Goal: Find contact information: Find contact information

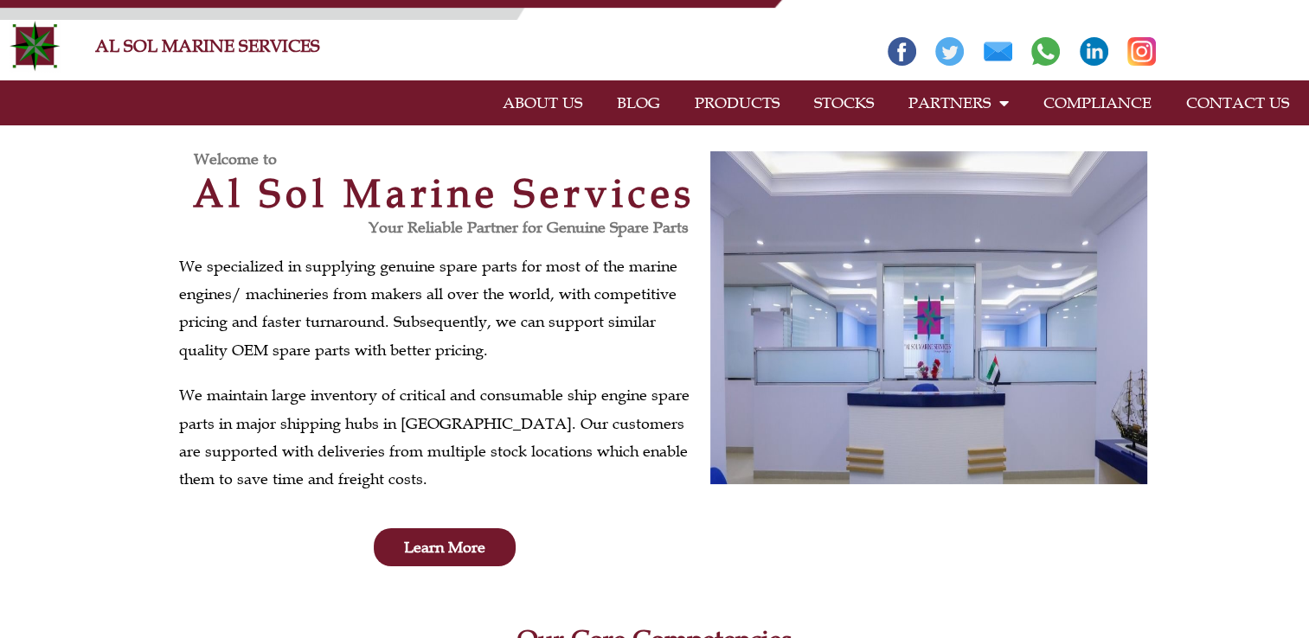
click at [780, 94] on link "PRODUCTS" at bounding box center [736, 103] width 119 height 40
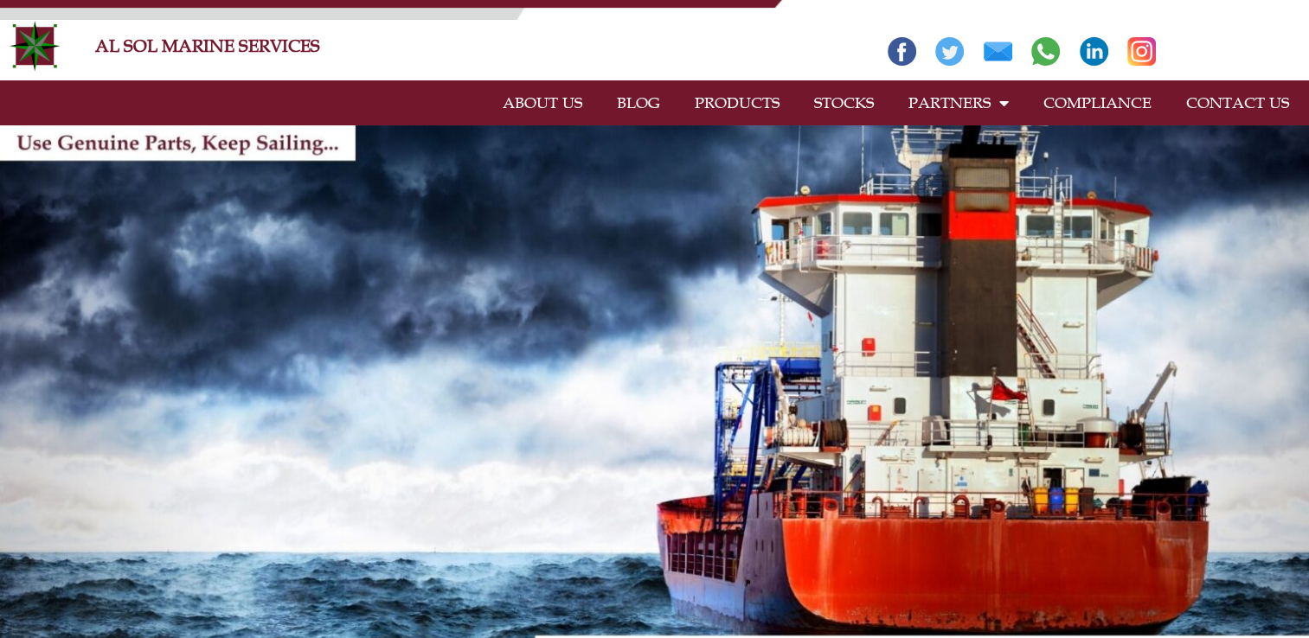
click at [1224, 106] on link "CONTACT US" at bounding box center [1238, 103] width 138 height 40
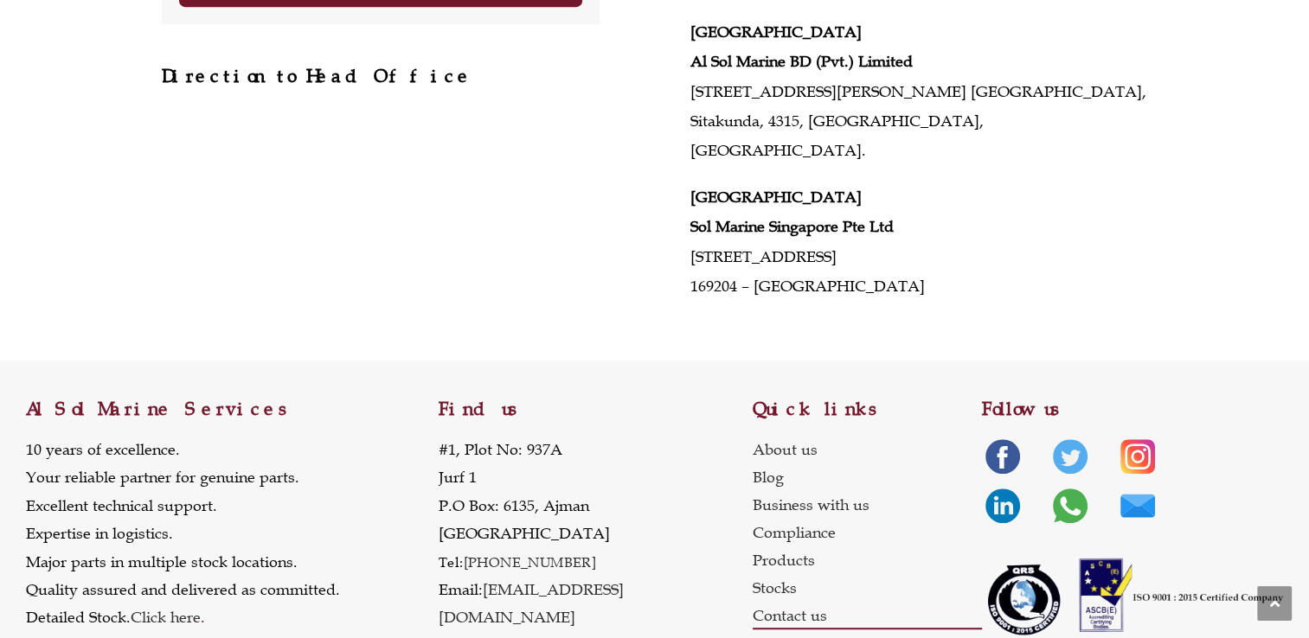
scroll to position [879, 0]
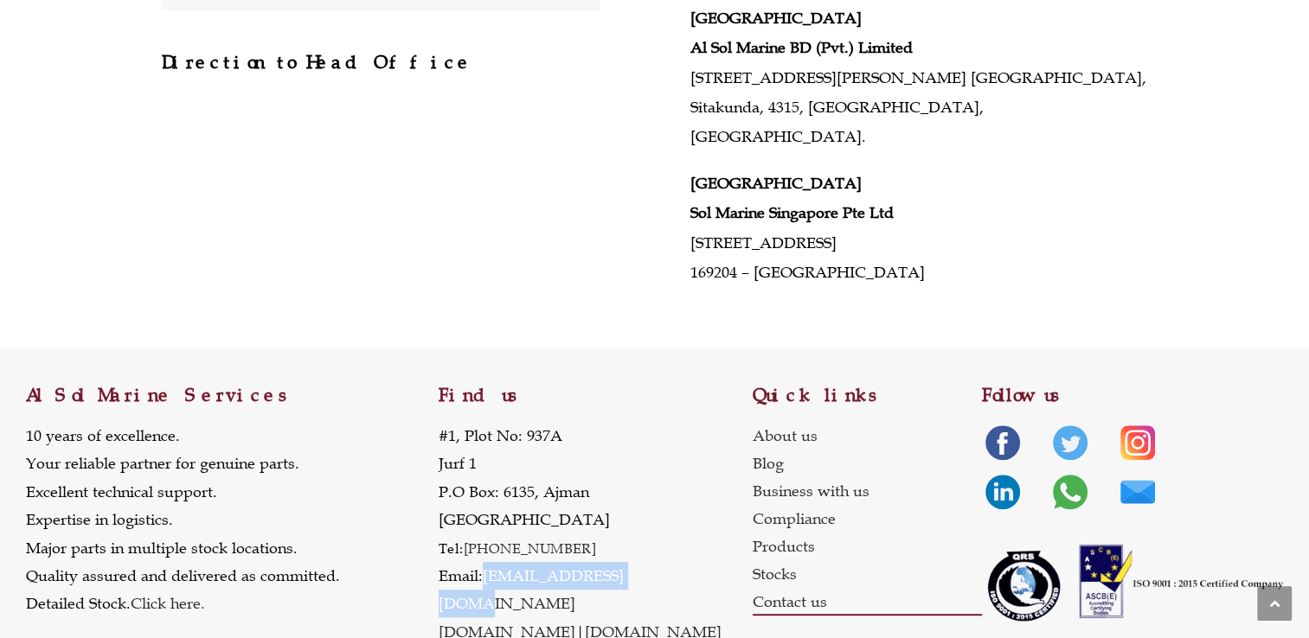
drag, startPoint x: 661, startPoint y: 539, endPoint x: 488, endPoint y: 550, distance: 173.4
click at [488, 550] on p "[STREET_ADDRESS] Tel: [PHONE_NUMBER] Email: [EMAIL_ADDRESS][DOMAIN_NAME] [DOMAI…" at bounding box center [596, 534] width 314 height 224
copy link "[EMAIL_ADDRESS][DOMAIN_NAME]"
